Goal: Find specific page/section: Find specific page/section

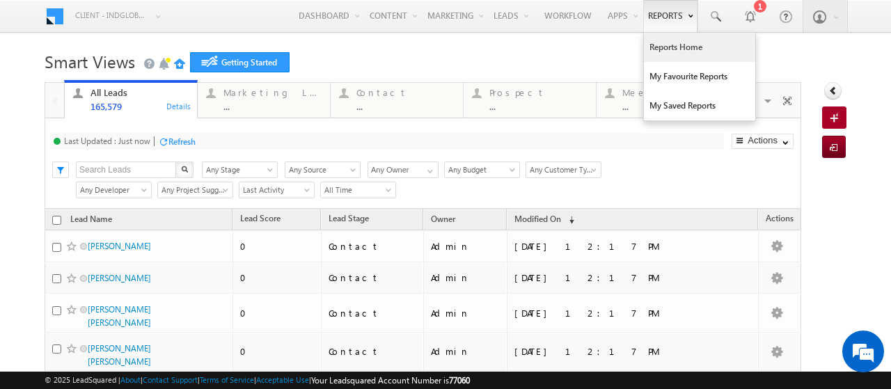
click at [668, 42] on link "Reports Home" at bounding box center [699, 47] width 111 height 29
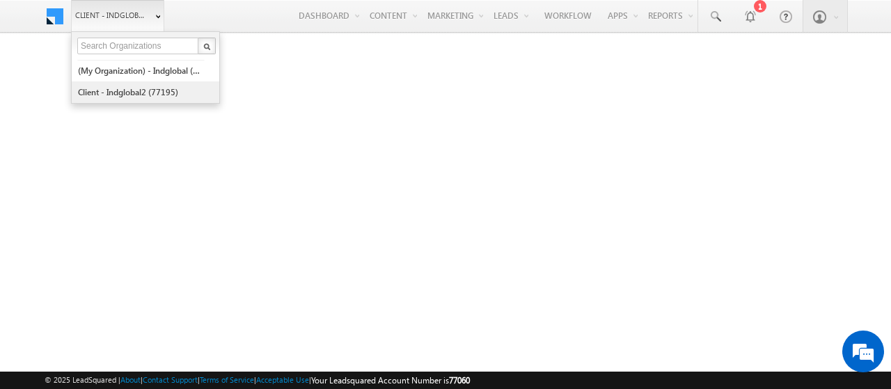
click at [134, 86] on link "Client - indglobal2 (77195)" at bounding box center [140, 92] width 127 height 22
